Goal: Transaction & Acquisition: Purchase product/service

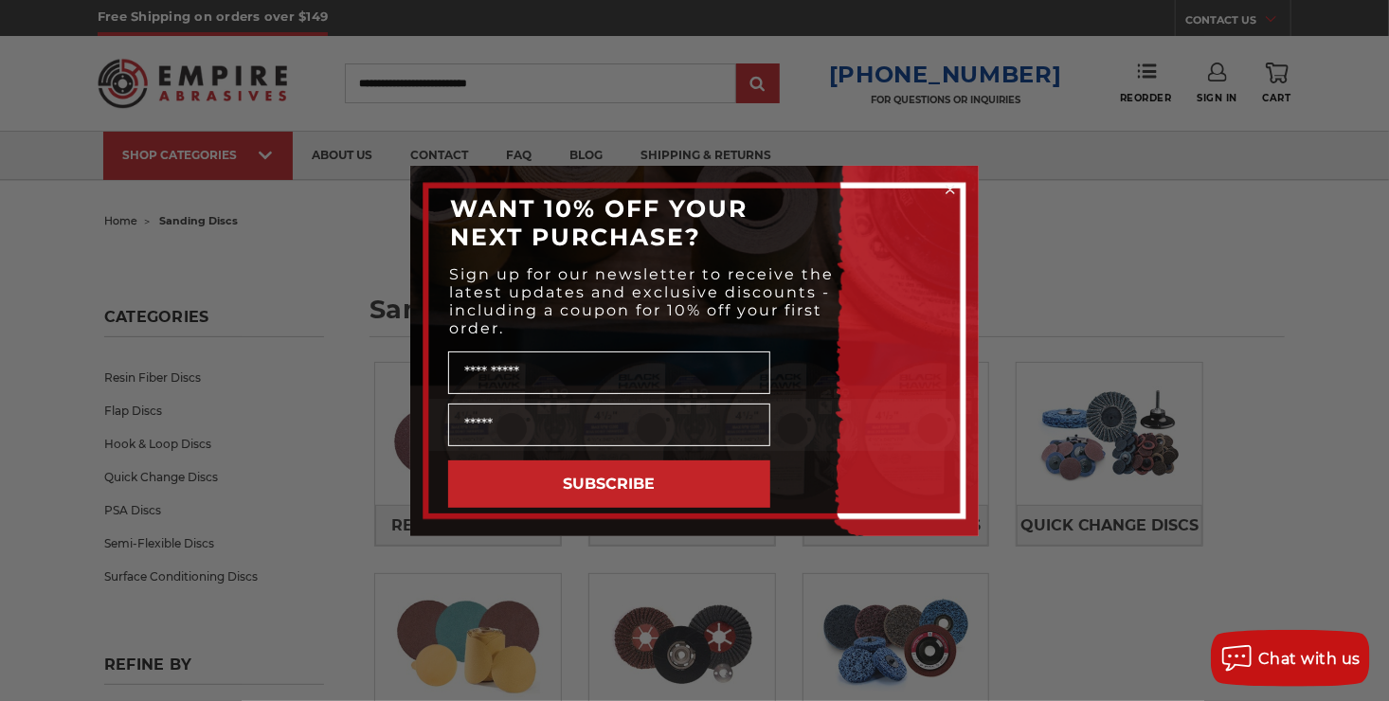
click at [947, 187] on circle "Close dialog" at bounding box center [951, 189] width 18 height 18
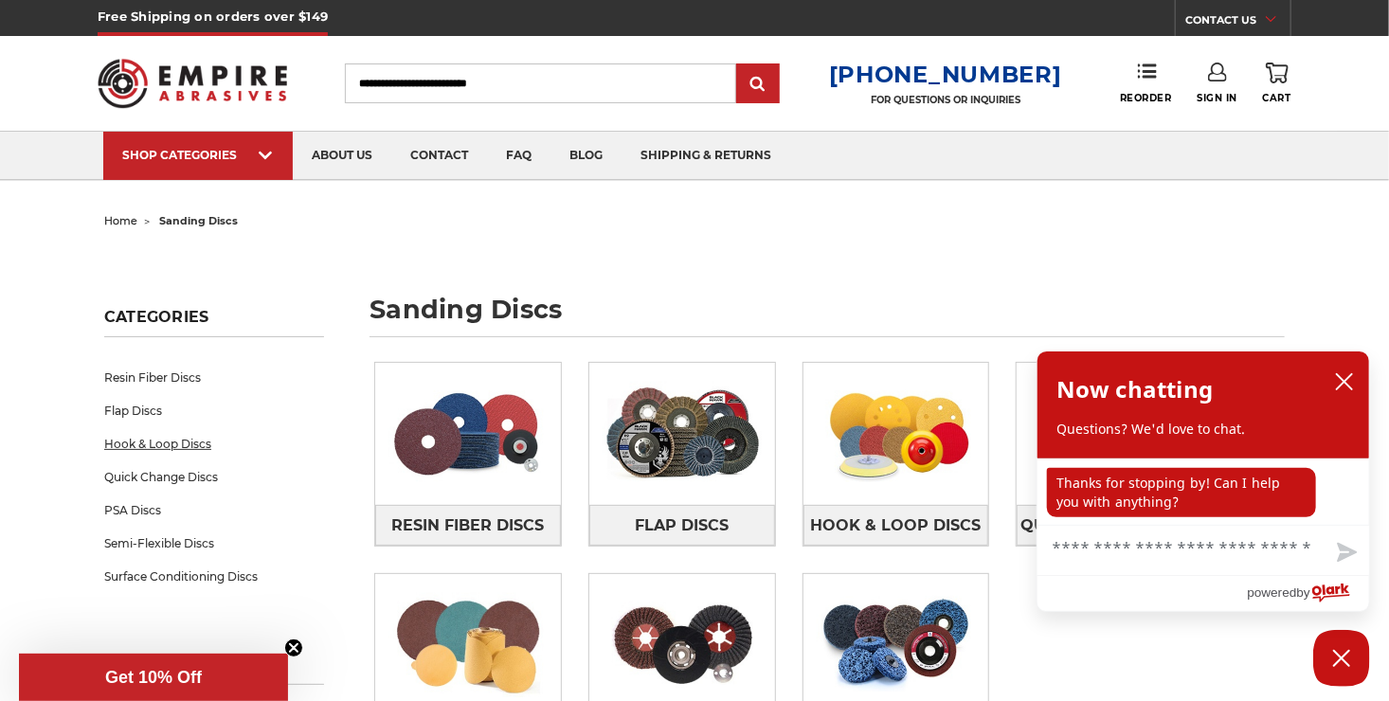
click at [190, 438] on link "Hook & Loop Discs" at bounding box center [214, 443] width 220 height 33
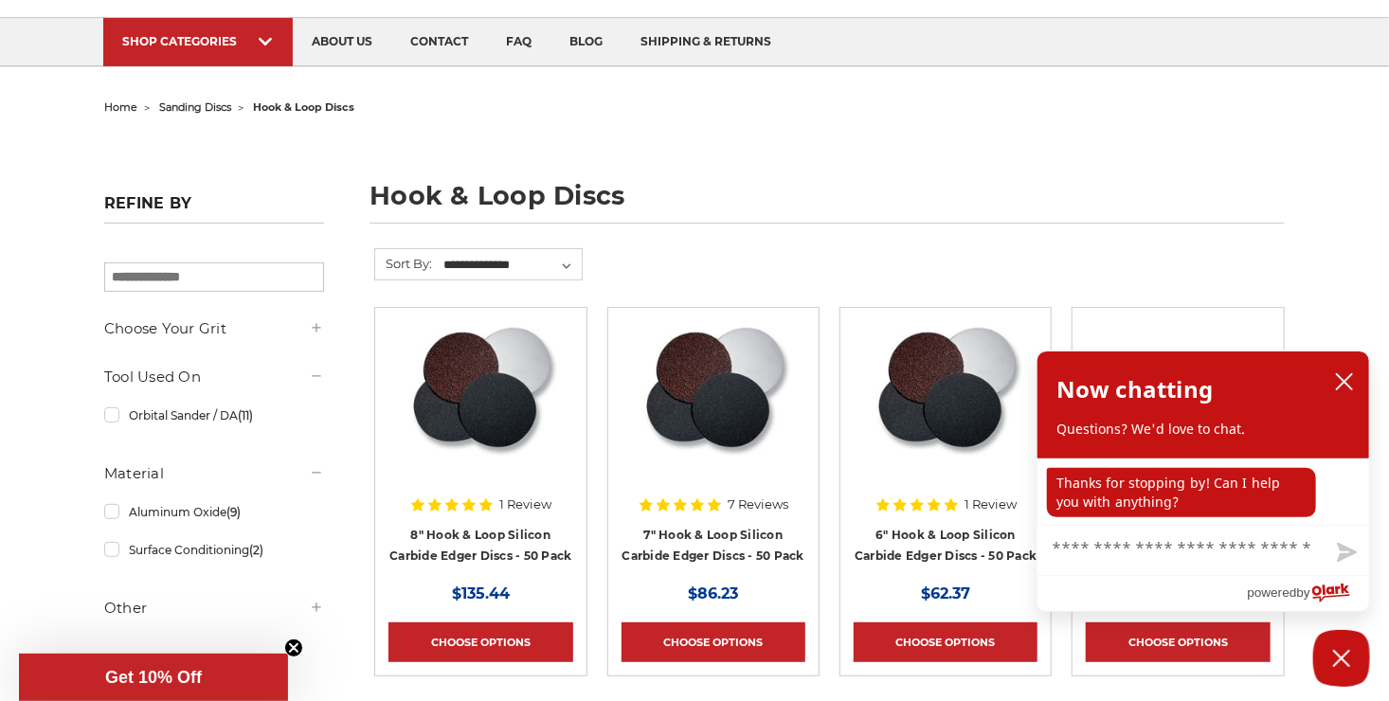
scroll to position [284, 0]
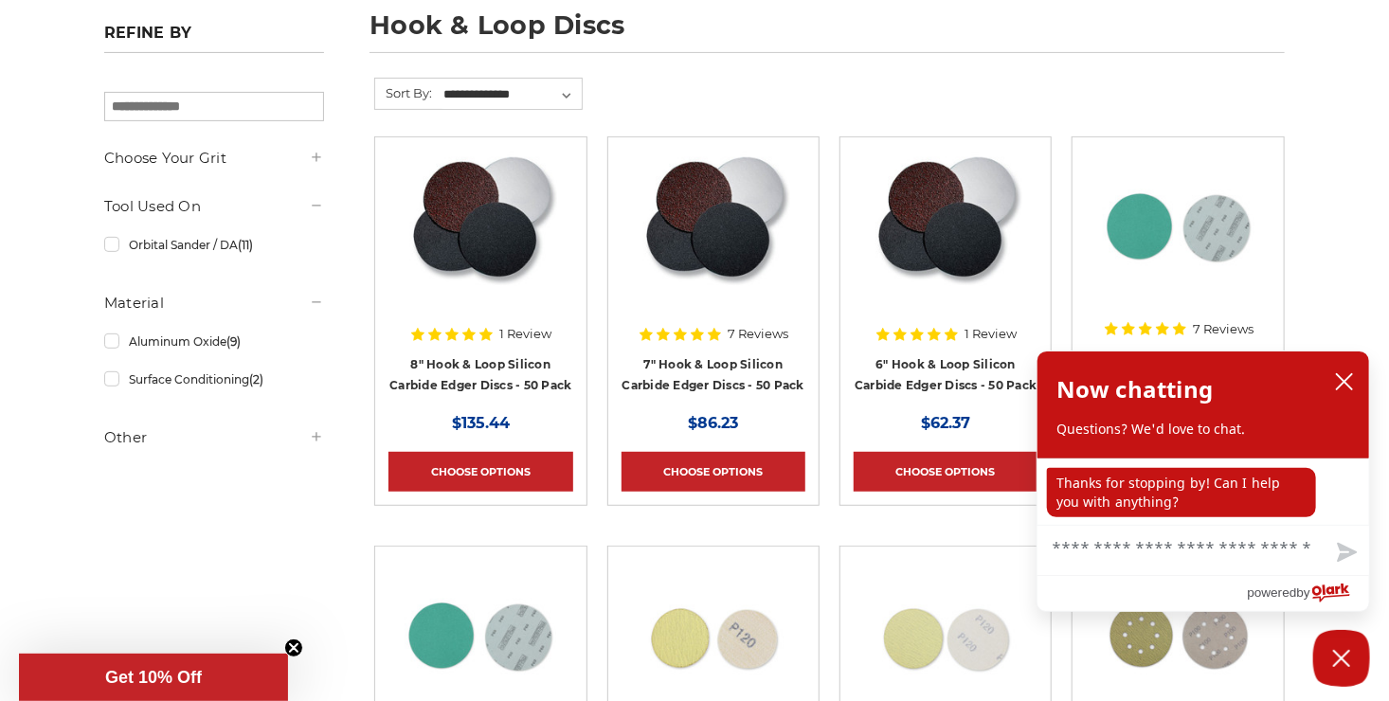
click at [316, 442] on icon at bounding box center [316, 436] width 15 height 15
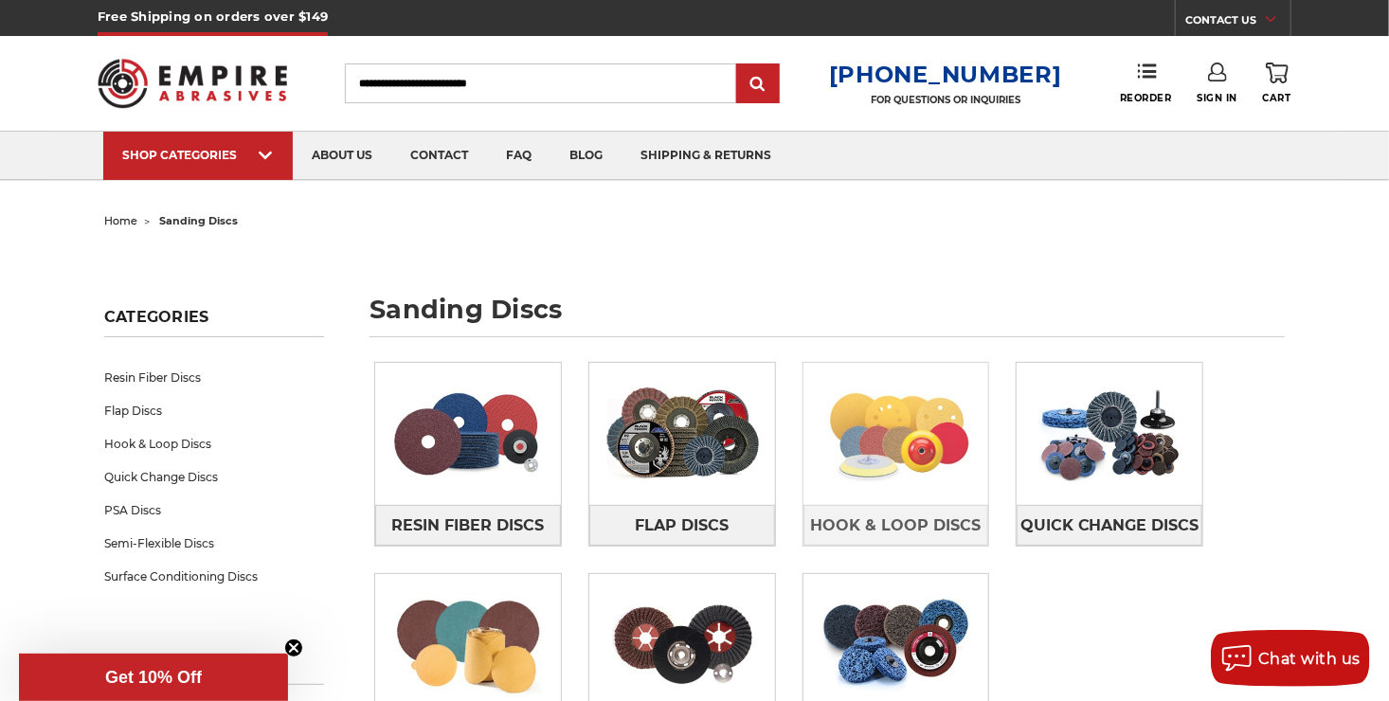
click at [865, 452] on img at bounding box center [897, 434] width 186 height 131
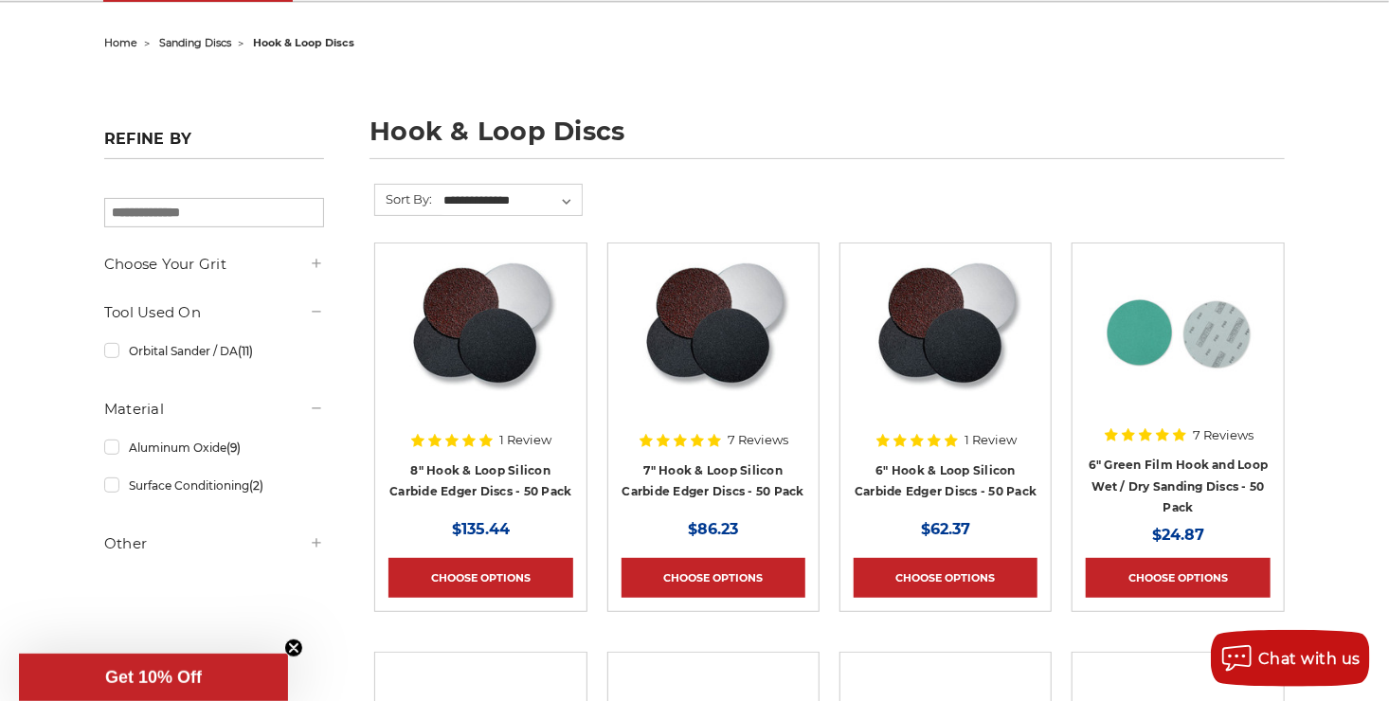
scroll to position [284, 0]
